Goal: Transaction & Acquisition: Purchase product/service

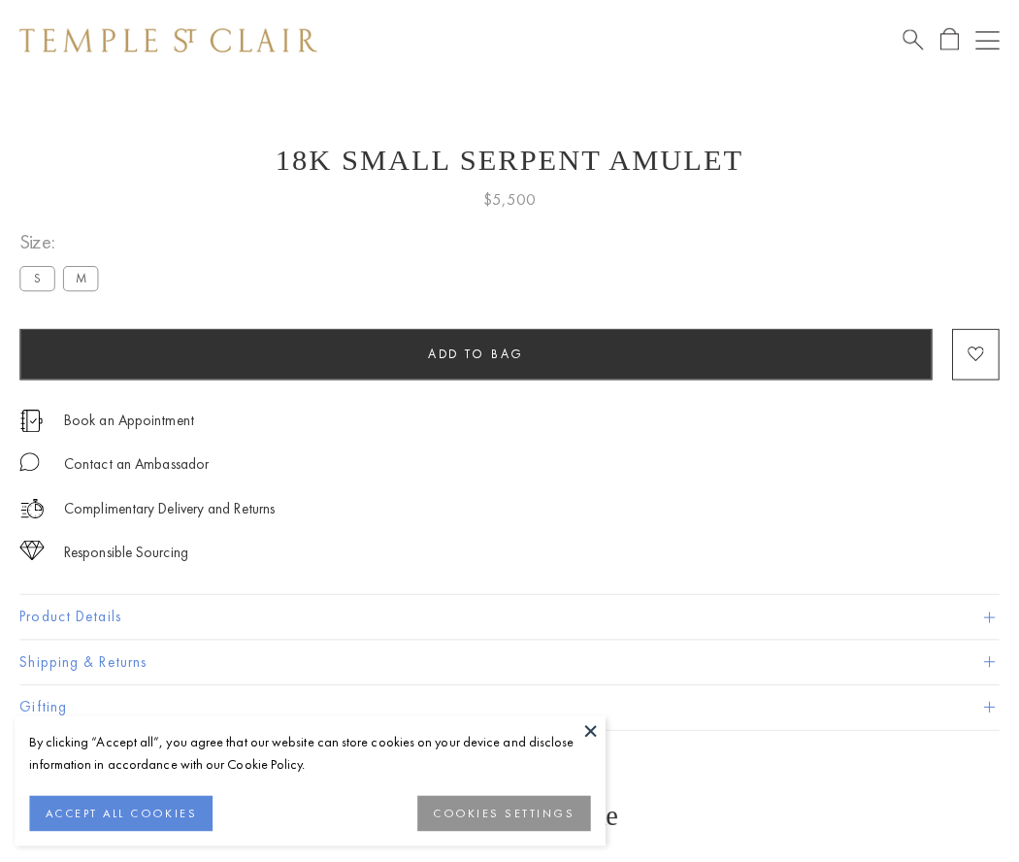
scroll to position [2, 0]
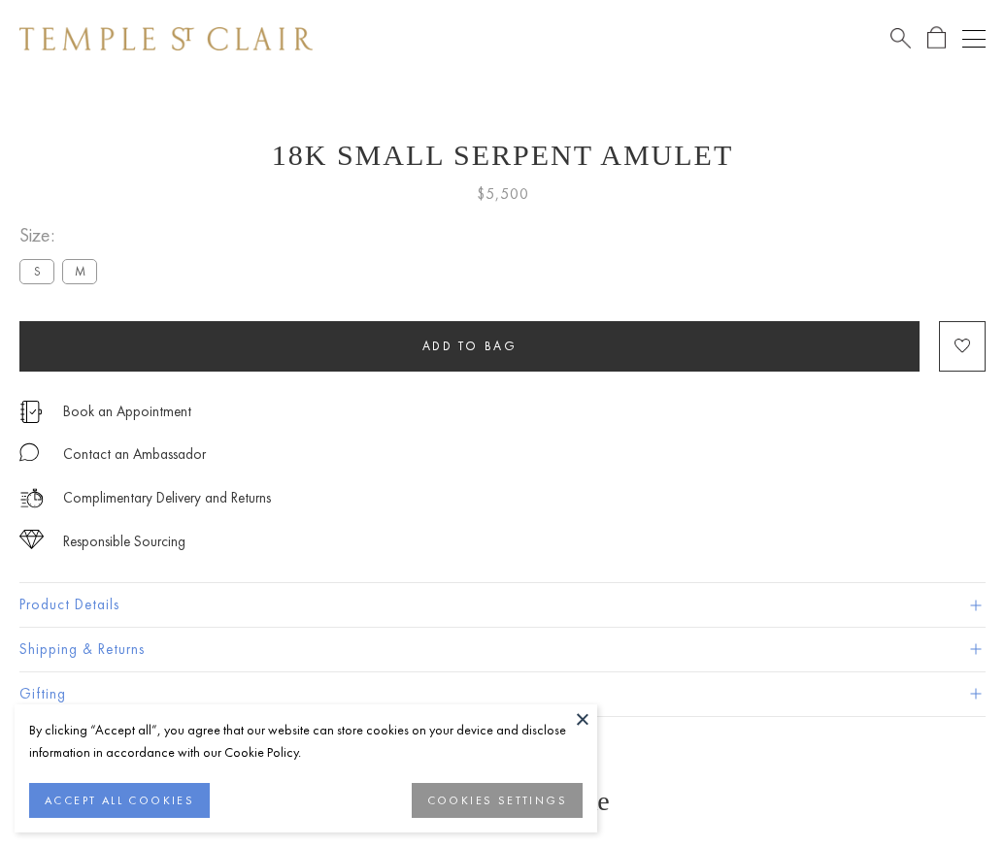
click at [469, 346] on span "Add to bag" at bounding box center [469, 346] width 95 height 16
